Goal: Information Seeking & Learning: Learn about a topic

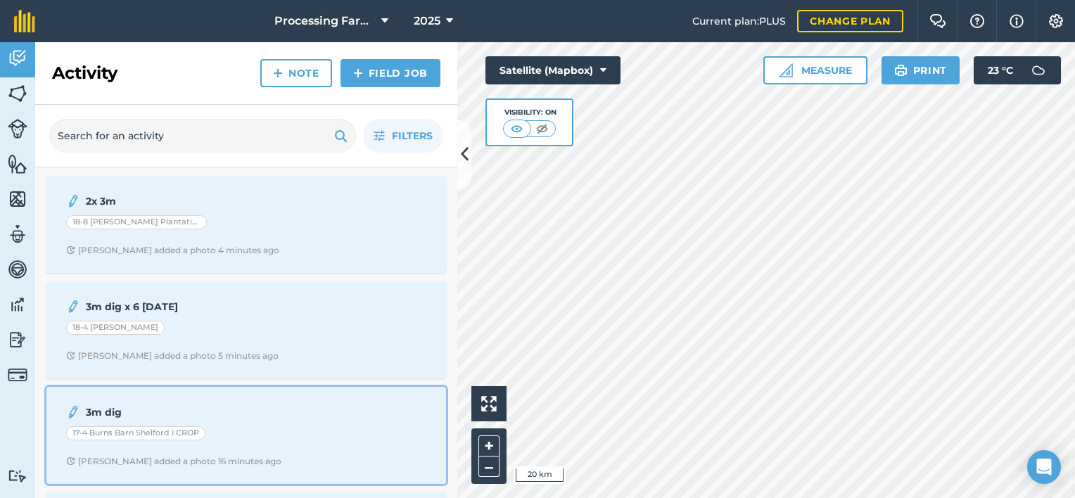
click at [244, 409] on strong "3m dig" at bounding box center [197, 411] width 223 height 15
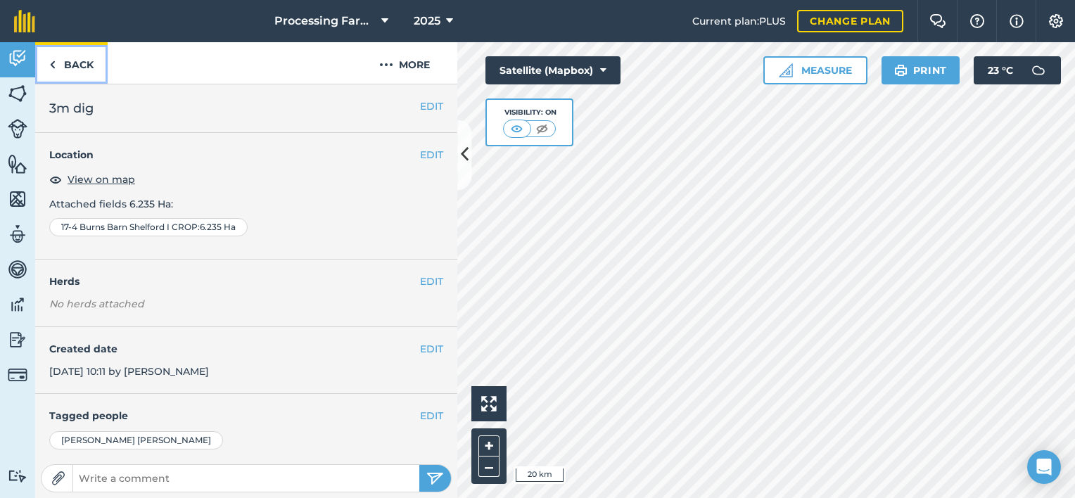
click at [70, 63] on link "Back" at bounding box center [71, 62] width 72 height 41
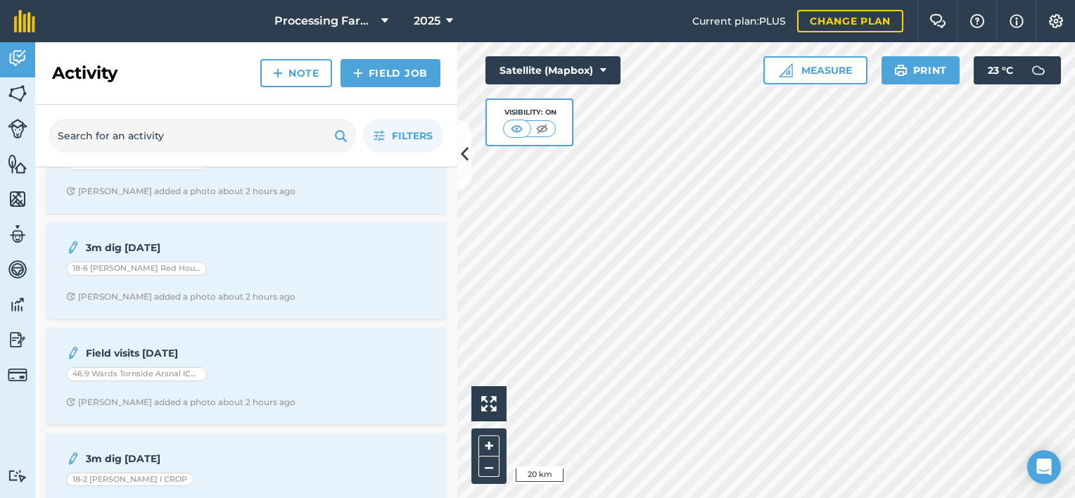
scroll to position [478, 0]
click at [451, 162] on div "Filters" at bounding box center [246, 136] width 422 height 63
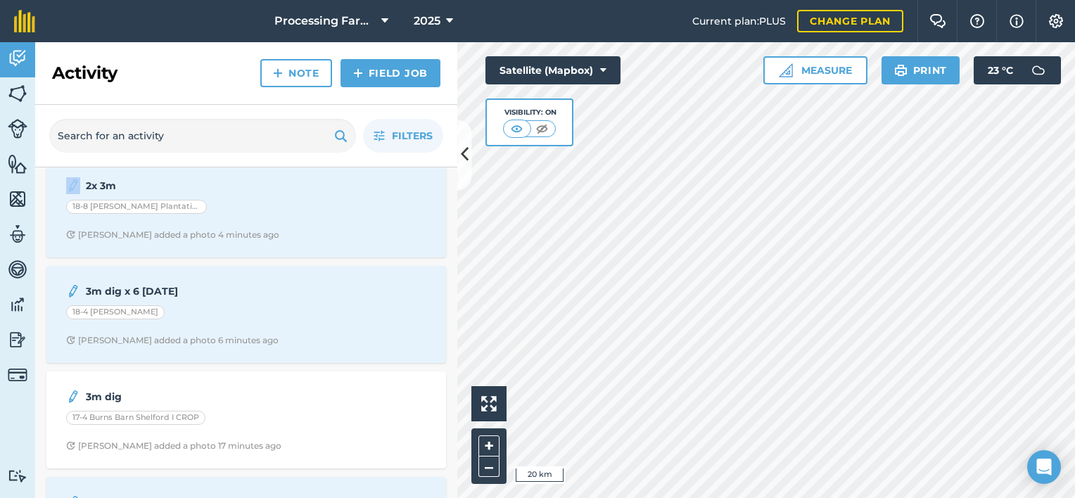
scroll to position [0, 0]
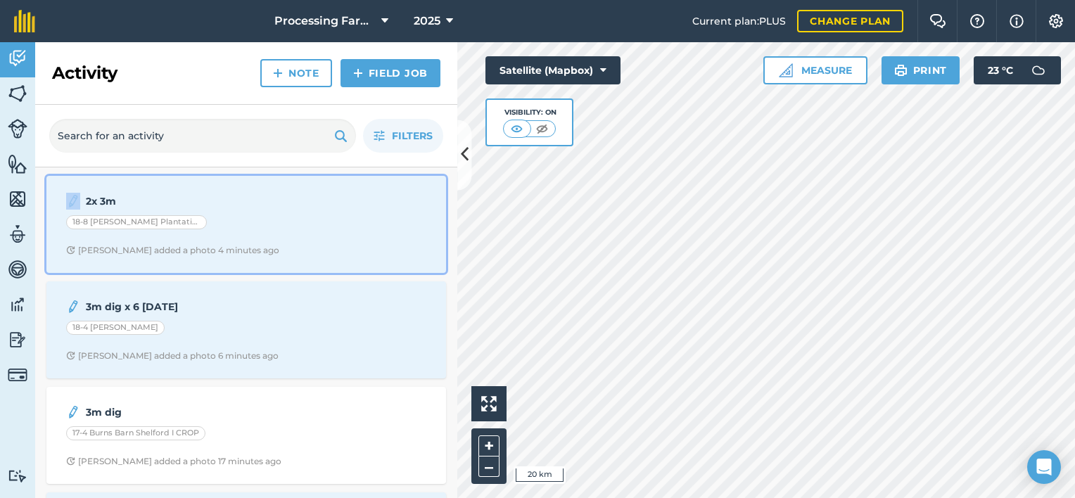
click at [273, 246] on span "[PERSON_NAME] added a photo 4 minutes ago" at bounding box center [246, 250] width 360 height 11
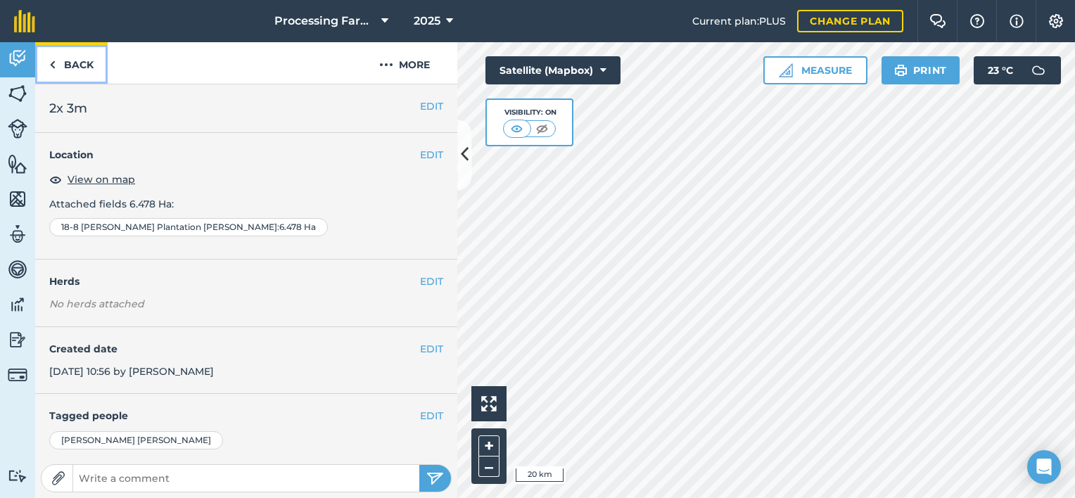
click at [79, 63] on link "Back" at bounding box center [71, 62] width 72 height 41
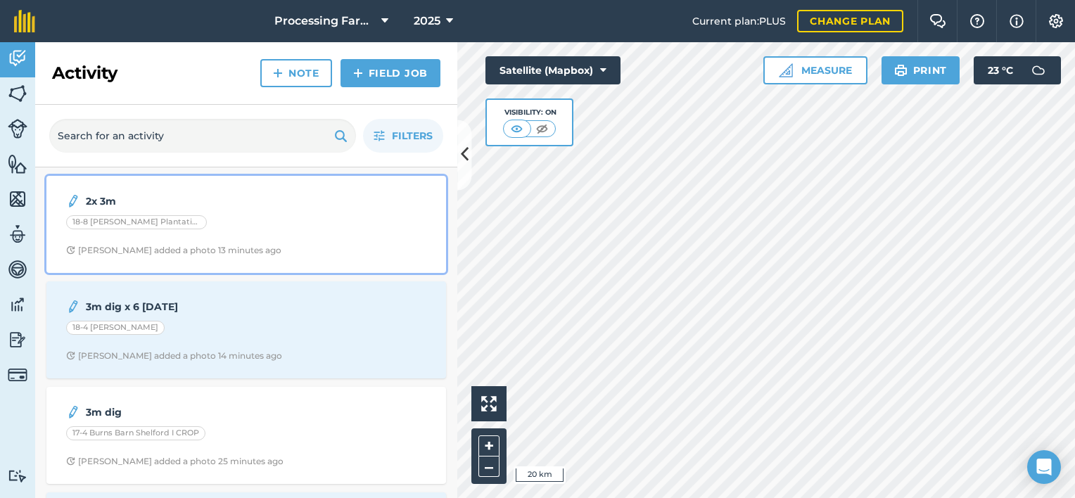
click at [309, 216] on div "18-8 [PERSON_NAME] Plantation [PERSON_NAME]" at bounding box center [246, 224] width 360 height 18
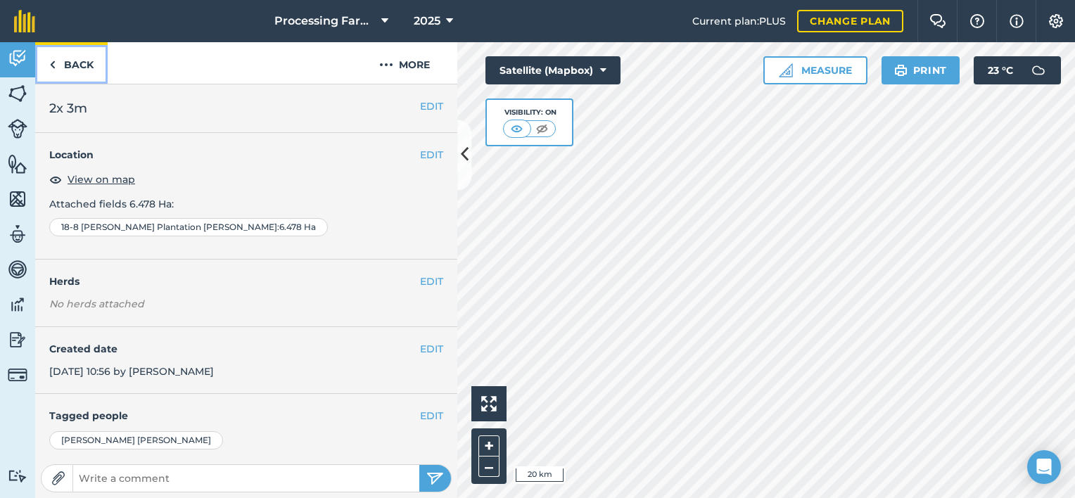
click at [77, 62] on link "Back" at bounding box center [71, 62] width 72 height 41
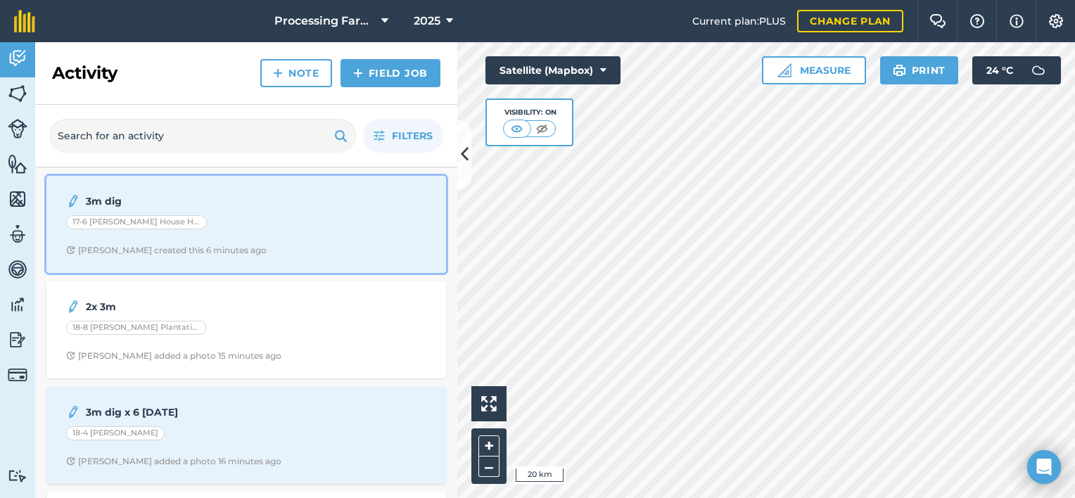
click at [241, 247] on span "Naomi C created this 6 minutes ago" at bounding box center [246, 250] width 360 height 11
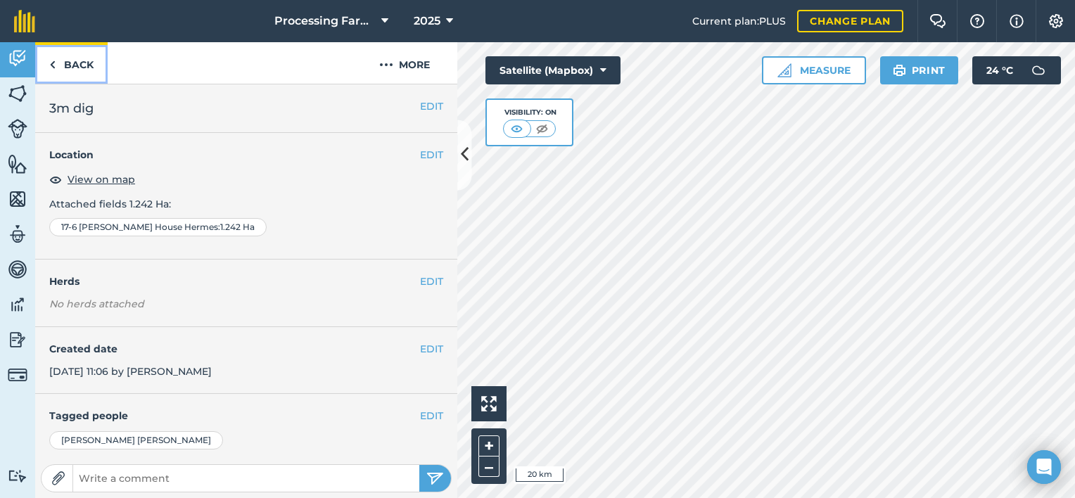
click at [72, 65] on link "Back" at bounding box center [71, 62] width 72 height 41
